Goal: Check status: Check status

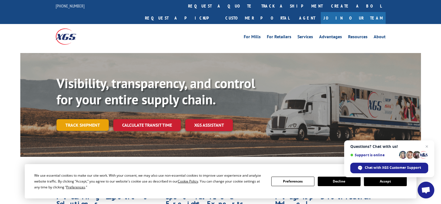
click at [83, 119] on link "Track shipment" at bounding box center [83, 125] width 52 height 12
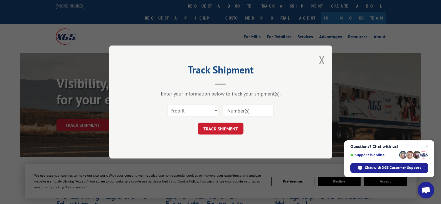
click at [236, 110] on input at bounding box center [248, 110] width 51 height 12
paste input "16945547"
type input "16945547"
click at [231, 128] on button "TRACK SHIPMENT" at bounding box center [221, 128] width 46 height 12
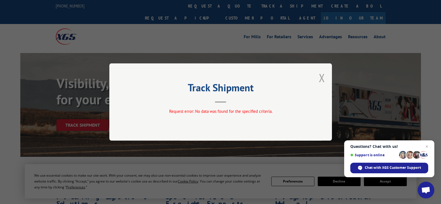
click at [321, 77] on button "Close modal" at bounding box center [322, 77] width 6 height 15
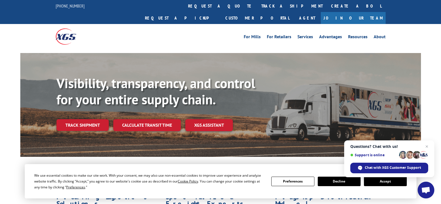
click at [94, 119] on link "Track shipment" at bounding box center [83, 125] width 52 height 12
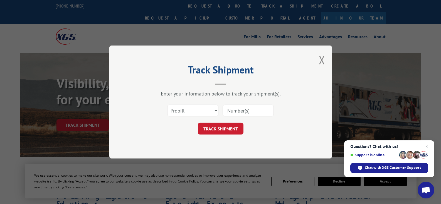
click at [80, 110] on div "Track Shipment Enter your information below to track your shipment(s). Select c…" at bounding box center [220, 102] width 441 height 204
click at [154, 114] on div "Select category... Probill BOL PO" at bounding box center [220, 110] width 167 height 18
click at [181, 108] on select "Select category... Probill BOL PO" at bounding box center [192, 110] width 51 height 12
select select "bol"
click at [167, 104] on select "Select category... Probill BOL PO" at bounding box center [192, 110] width 51 height 12
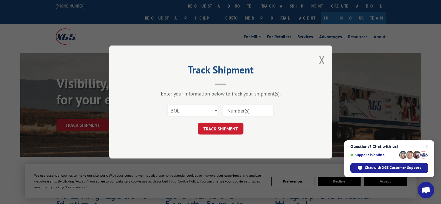
click at [241, 109] on input at bounding box center [248, 110] width 51 height 12
paste input "16945547"
type input "16945547"
click at [228, 128] on button "TRACK SHIPMENT" at bounding box center [221, 128] width 46 height 12
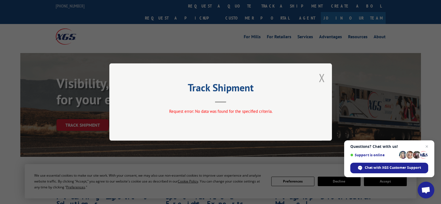
click at [321, 76] on button "Close modal" at bounding box center [322, 77] width 6 height 15
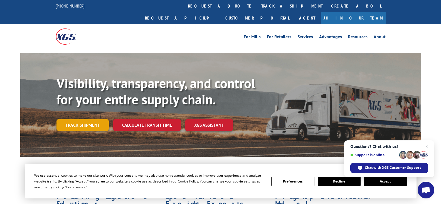
click at [89, 119] on link "Track shipment" at bounding box center [83, 125] width 52 height 12
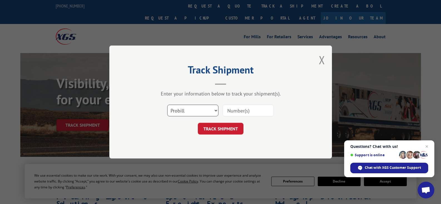
click at [192, 110] on select "Select category... Probill BOL PO" at bounding box center [192, 110] width 51 height 12
select select "po"
click at [167, 104] on select "Select category... Probill BOL PO" at bounding box center [192, 110] width 51 height 12
click at [229, 109] on input at bounding box center [248, 110] width 51 height 12
paste input "16945547"
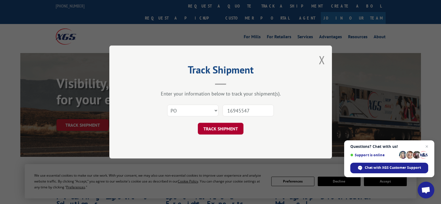
type input "16945547"
click at [232, 126] on button "TRACK SHIPMENT" at bounding box center [221, 128] width 46 height 12
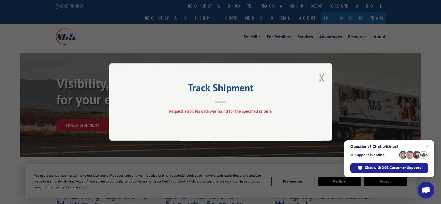
click at [320, 77] on button "Close modal" at bounding box center [322, 77] width 6 height 15
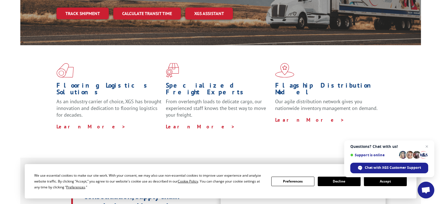
scroll to position [167, 0]
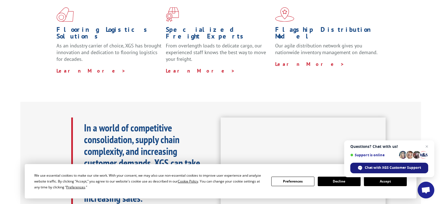
click at [408, 167] on span "Chat with XGS Customer Support" at bounding box center [393, 167] width 56 height 5
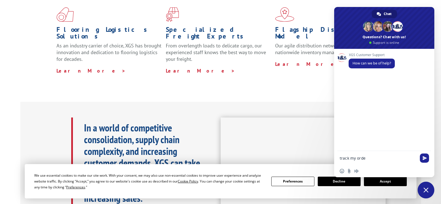
type textarea "track my order"
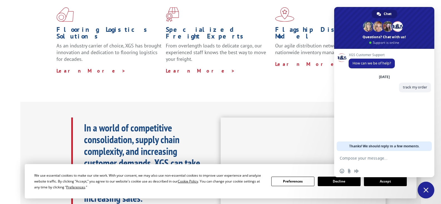
scroll to position [28, 0]
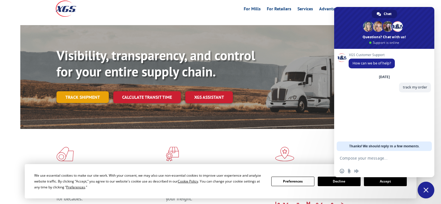
click at [89, 91] on link "Track shipment" at bounding box center [83, 97] width 52 height 12
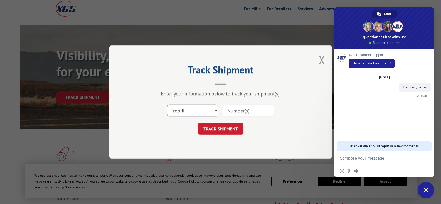
click at [189, 111] on select "Select category... Probill BOL PO" at bounding box center [192, 110] width 51 height 12
click at [236, 108] on input at bounding box center [248, 110] width 51 height 12
paste input "16945547"
type input "16945547"
click at [227, 128] on button "TRACK SHIPMENT" at bounding box center [221, 128] width 46 height 12
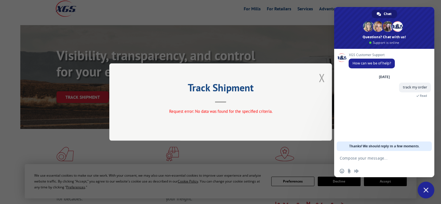
click at [321, 79] on button "Close modal" at bounding box center [322, 77] width 6 height 15
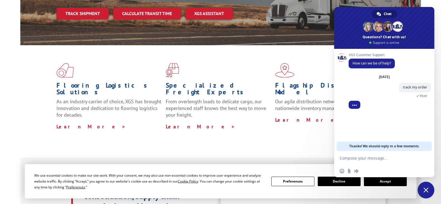
scroll to position [56, 0]
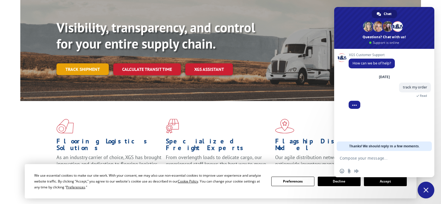
click at [86, 63] on link "Track shipment" at bounding box center [83, 69] width 52 height 12
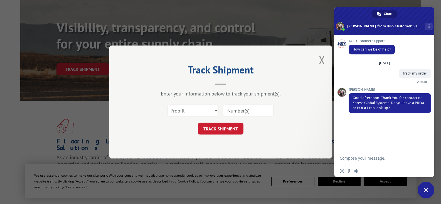
click at [350, 159] on textarea "Compose your message..." at bounding box center [378, 157] width 77 height 5
paste textarea "16945547"
type textarea "16945547"
click at [425, 158] on span "Send" at bounding box center [425, 158] width 4 height 4
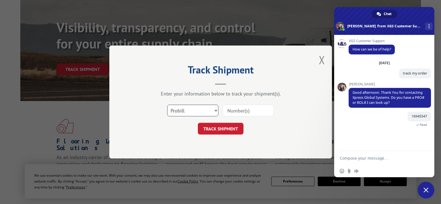
click at [187, 108] on select "Select category... Probill BOL PO" at bounding box center [192, 110] width 51 height 12
select select "bol"
click at [167, 104] on select "Select category... Probill BOL PO" at bounding box center [192, 110] width 51 height 12
click at [239, 110] on input at bounding box center [248, 110] width 51 height 12
paste input "16945547"
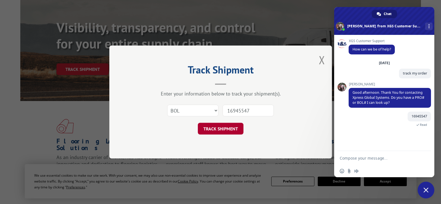
type input "16945547"
click at [229, 126] on button "TRACK SHIPMENT" at bounding box center [221, 128] width 46 height 12
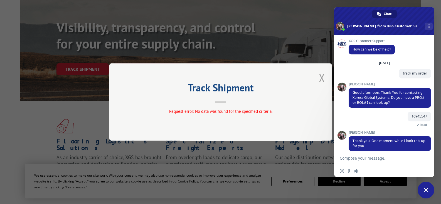
scroll to position [6, 0]
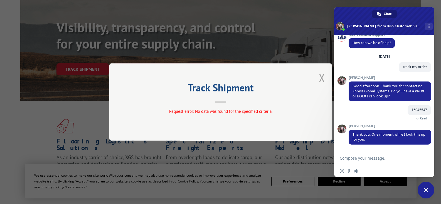
click at [324, 77] on button "Close modal" at bounding box center [322, 77] width 6 height 15
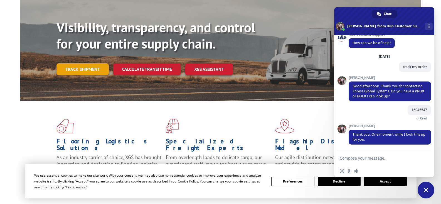
click at [63, 63] on link "Track shipment" at bounding box center [83, 69] width 52 height 12
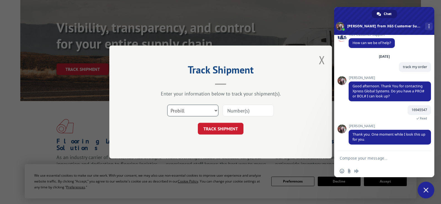
click at [203, 112] on select "Select category... Probill BOL PO" at bounding box center [192, 110] width 51 height 12
select select "bol"
click at [167, 104] on select "Select category... Probill BOL PO" at bounding box center [192, 110] width 51 height 12
click at [231, 110] on input at bounding box center [248, 110] width 51 height 12
paste input "16945547"
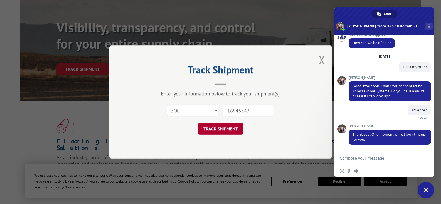
type input "16945547"
click at [224, 130] on button "TRACK SHIPMENT" at bounding box center [221, 128] width 46 height 12
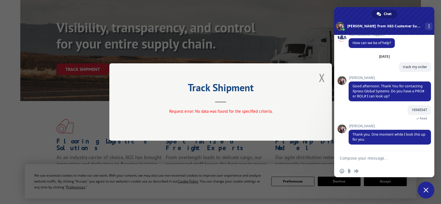
click at [223, 103] on div "Track Shipment Request error: No data was found for the specified criteria." at bounding box center [220, 101] width 223 height 77
click at [362, 157] on textarea "Compose your message..." at bounding box center [378, 157] width 77 height 5
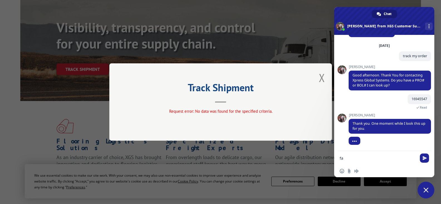
type textarea "f"
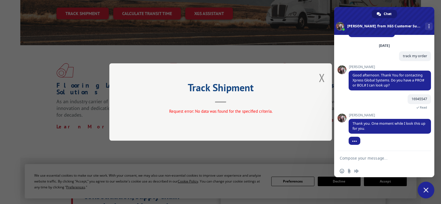
scroll to position [56, 0]
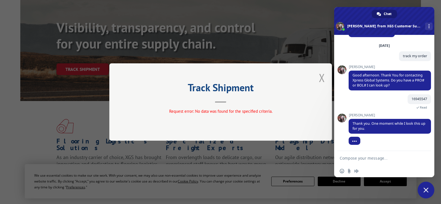
click at [321, 76] on button "Close modal" at bounding box center [322, 77] width 6 height 15
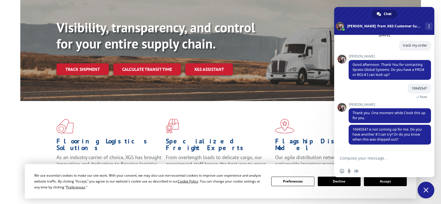
scroll to position [0, 0]
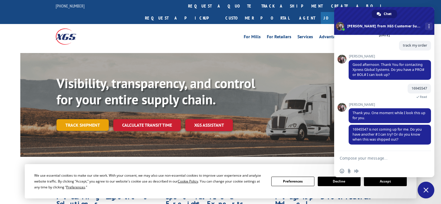
click at [87, 119] on link "Track shipment" at bounding box center [83, 125] width 52 height 12
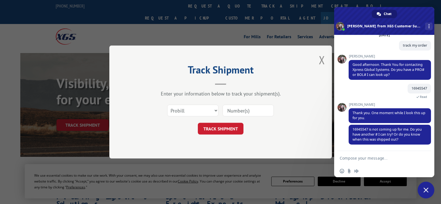
click at [234, 109] on input at bounding box center [248, 110] width 51 height 12
paste input "16945547"
type input "16945547"
click at [204, 108] on select "Select category... Probill BOL PO" at bounding box center [192, 110] width 51 height 12
select select "bol"
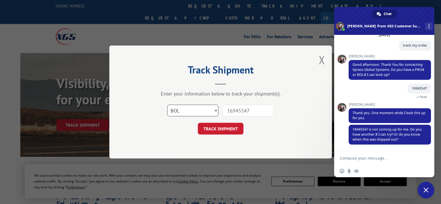
click at [167, 104] on select "Select category... Probill BOL PO" at bounding box center [192, 110] width 51 height 12
click at [228, 132] on button "TRACK SHIPMENT" at bounding box center [221, 128] width 46 height 12
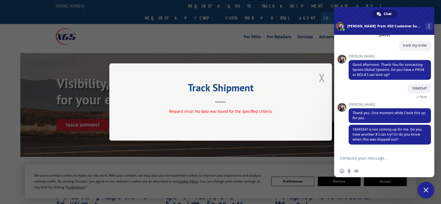
click at [324, 78] on button "Close modal" at bounding box center [322, 77] width 6 height 15
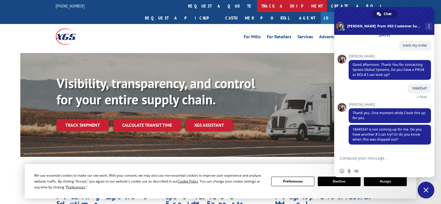
click at [257, 4] on link "track a shipment" at bounding box center [292, 6] width 70 height 12
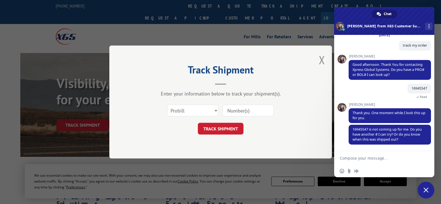
click at [237, 106] on input at bounding box center [248, 110] width 51 height 12
paste input "16945547"
type input "16945547"
click at [227, 130] on button "TRACK SHIPMENT" at bounding box center [221, 128] width 46 height 12
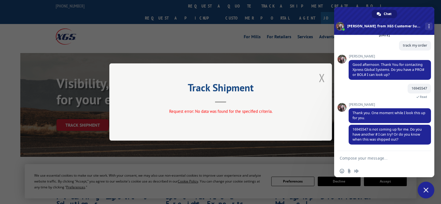
click at [322, 80] on button "Close modal" at bounding box center [322, 77] width 6 height 15
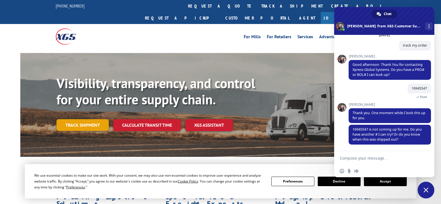
click at [90, 119] on link "Track shipment" at bounding box center [83, 125] width 52 height 12
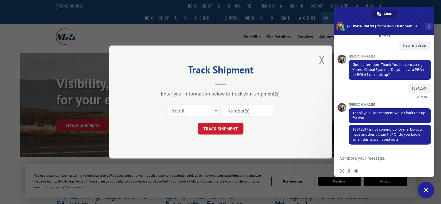
click at [233, 111] on input at bounding box center [248, 110] width 51 height 12
paste input "16945547"
type input "16945547"
click at [207, 111] on select "Select category... Probill BOL PO" at bounding box center [192, 110] width 51 height 12
select select "bol"
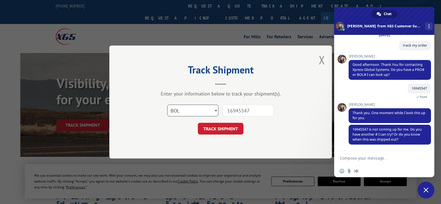
click at [167, 104] on select "Select category... Probill BOL PO" at bounding box center [192, 110] width 51 height 12
click at [227, 130] on button "TRACK SHIPMENT" at bounding box center [221, 128] width 46 height 12
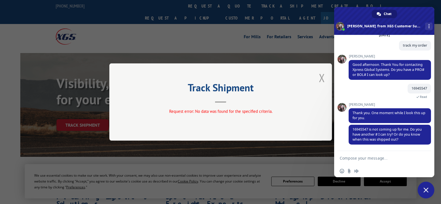
click at [321, 80] on button "Close modal" at bounding box center [322, 77] width 6 height 15
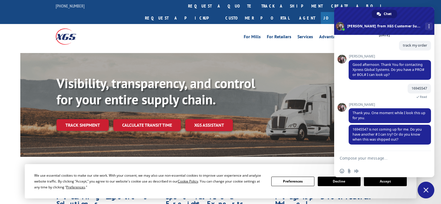
scroll to position [84, 0]
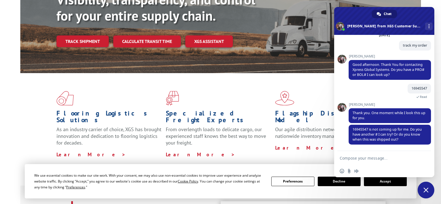
click at [377, 183] on button "Accept" at bounding box center [385, 180] width 43 height 9
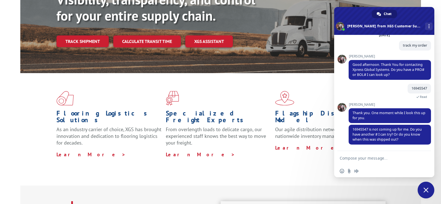
scroll to position [0, 0]
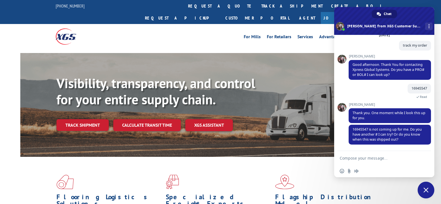
click at [428, 188] on span "Close chat" at bounding box center [426, 189] width 5 height 5
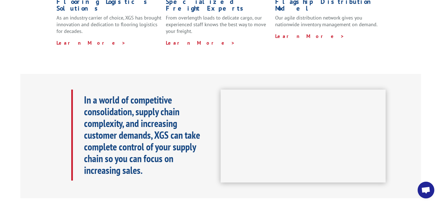
scroll to position [167, 0]
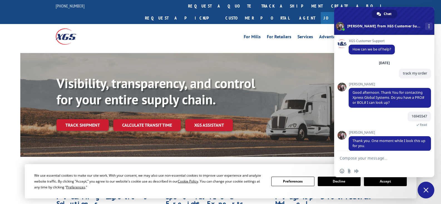
scroll to position [28, 0]
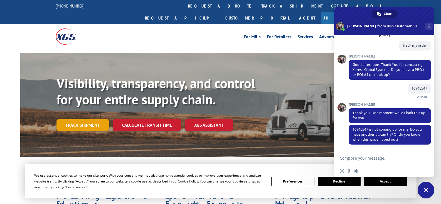
click at [96, 119] on link "Track shipment" at bounding box center [83, 125] width 52 height 12
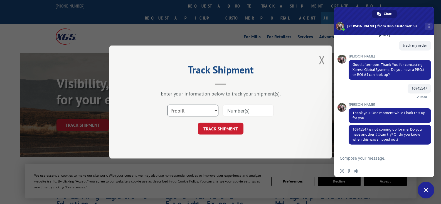
drag, startPoint x: 216, startPoint y: 112, endPoint x: 210, endPoint y: 114, distance: 6.2
click at [216, 112] on select "Select category... Probill BOL PO" at bounding box center [192, 110] width 51 height 12
select select "bol"
click at [167, 104] on select "Select category... Probill BOL PO" at bounding box center [192, 110] width 51 height 12
click at [231, 111] on input at bounding box center [248, 110] width 51 height 12
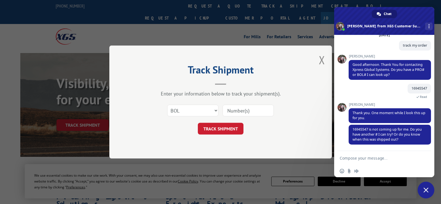
paste input "16945547"
type input "16945547"
click at [224, 126] on button "TRACK SHIPMENT" at bounding box center [221, 128] width 46 height 12
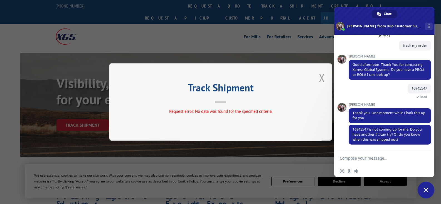
click at [321, 77] on button "Close modal" at bounding box center [322, 77] width 6 height 15
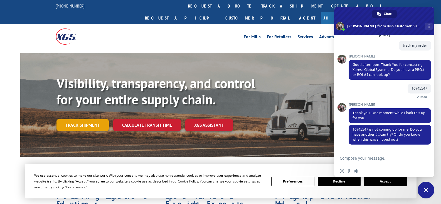
click at [85, 119] on link "Track shipment" at bounding box center [83, 125] width 52 height 12
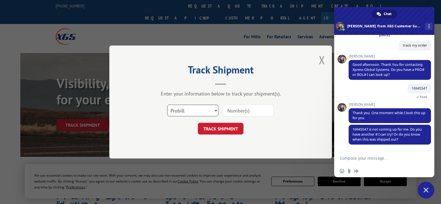
click at [191, 111] on select "Select category... Probill BOL PO" at bounding box center [192, 110] width 51 height 12
select select "bol"
click at [167, 104] on select "Select category... Probill BOL PO" at bounding box center [192, 110] width 51 height 12
click at [231, 111] on input at bounding box center [248, 110] width 51 height 12
paste input "16945547"
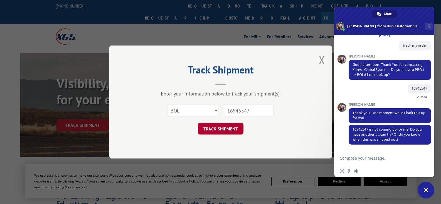
type input "16945547"
click at [229, 127] on button "TRACK SHIPMENT" at bounding box center [221, 128] width 46 height 12
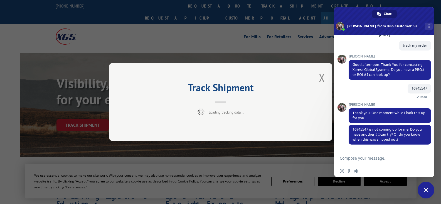
click at [195, 108] on div "Track Shipment Loading tracking data..." at bounding box center [220, 101] width 223 height 77
click at [195, 108] on div "Request error: No data was found for the specified criteria." at bounding box center [220, 111] width 167 height 6
click at [196, 108] on div "Request error: No data was found for the specified criteria." at bounding box center [220, 111] width 167 height 6
click at [218, 106] on div "Track Shipment Request error: No data was found for the specified criteria." at bounding box center [220, 101] width 223 height 77
click at [323, 78] on button "Close modal" at bounding box center [322, 77] width 6 height 15
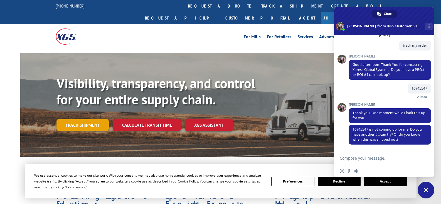
click at [78, 119] on link "Track shipment" at bounding box center [83, 125] width 52 height 12
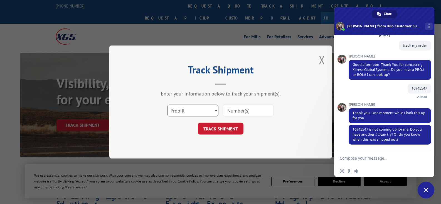
click at [182, 110] on select "Select category... Probill BOL PO" at bounding box center [192, 110] width 51 height 12
select select "po"
click at [167, 104] on select "Select category... Probill BOL PO" at bounding box center [192, 110] width 51 height 12
click at [232, 110] on input at bounding box center [248, 110] width 51 height 12
paste input "16945547"
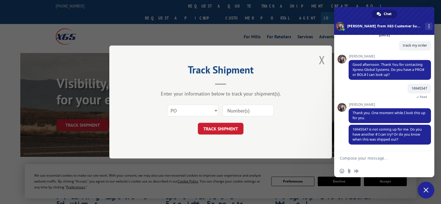
type input "16945547"
click at [218, 131] on button "TRACK SHIPMENT" at bounding box center [221, 128] width 46 height 12
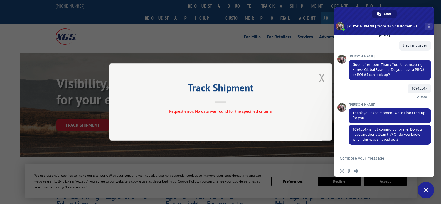
click at [324, 79] on button "Close modal" at bounding box center [322, 77] width 6 height 15
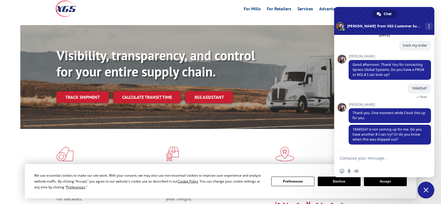
scroll to position [56, 0]
